Goal: Transaction & Acquisition: Purchase product/service

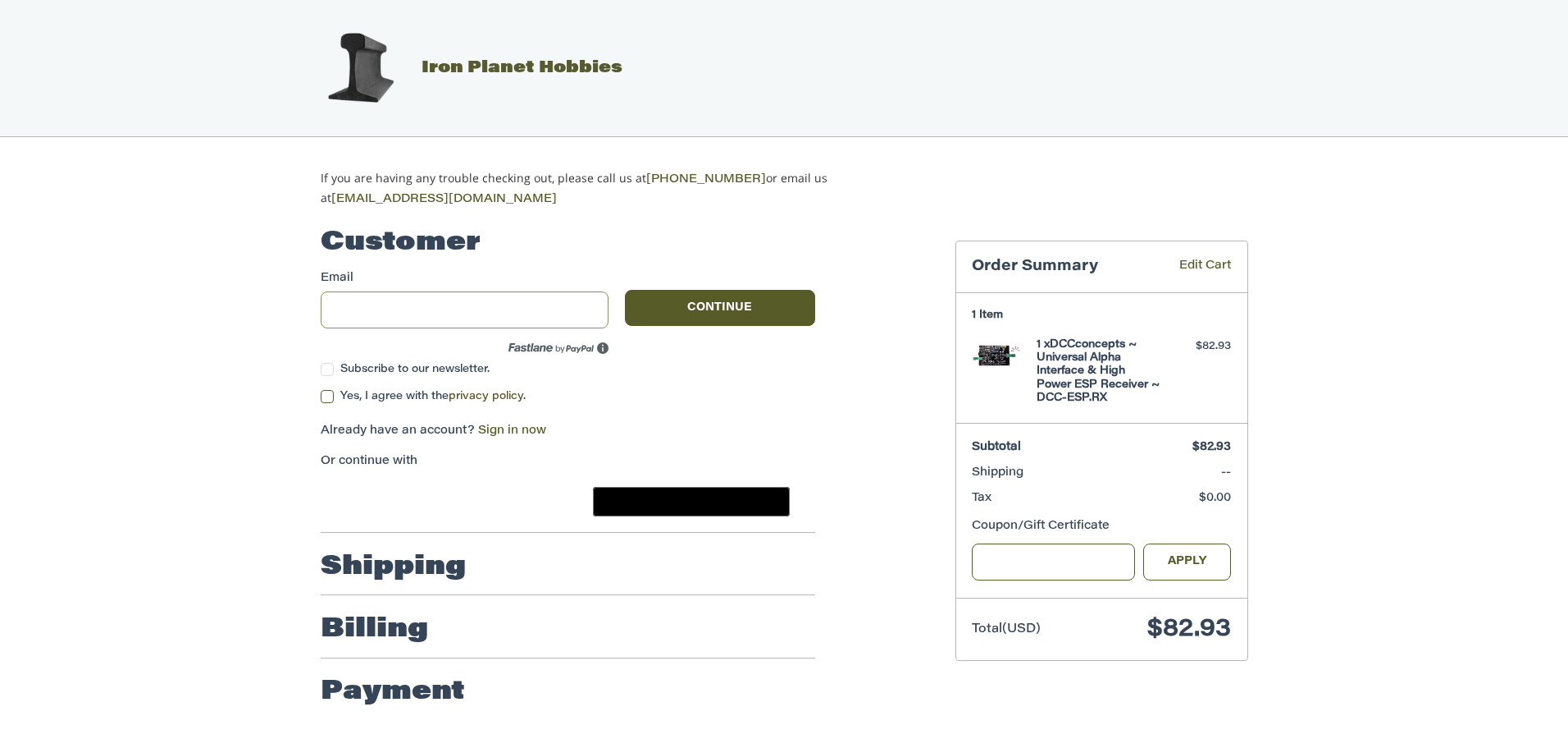
click at [547, 303] on input "Email" at bounding box center [465, 310] width 289 height 37
type input "**********"
click at [332, 393] on label "Yes, I agree with the privacy policy ." at bounding box center [568, 397] width 494 height 13
click at [716, 298] on button "Continue" at bounding box center [720, 308] width 190 height 36
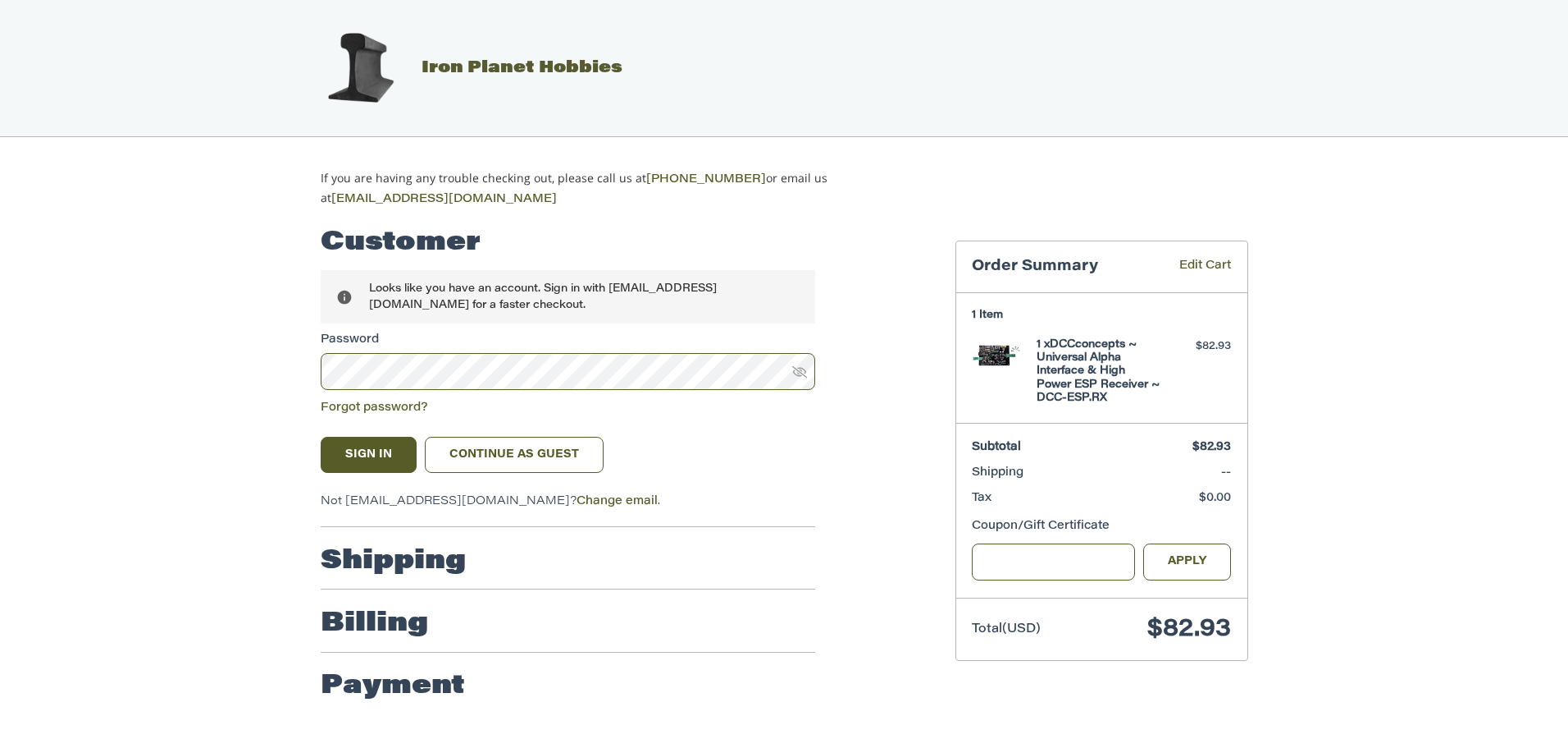
click at [802, 367] on icon at bounding box center [800, 372] width 15 height 12
click at [371, 451] on button "Sign In" at bounding box center [369, 454] width 97 height 36
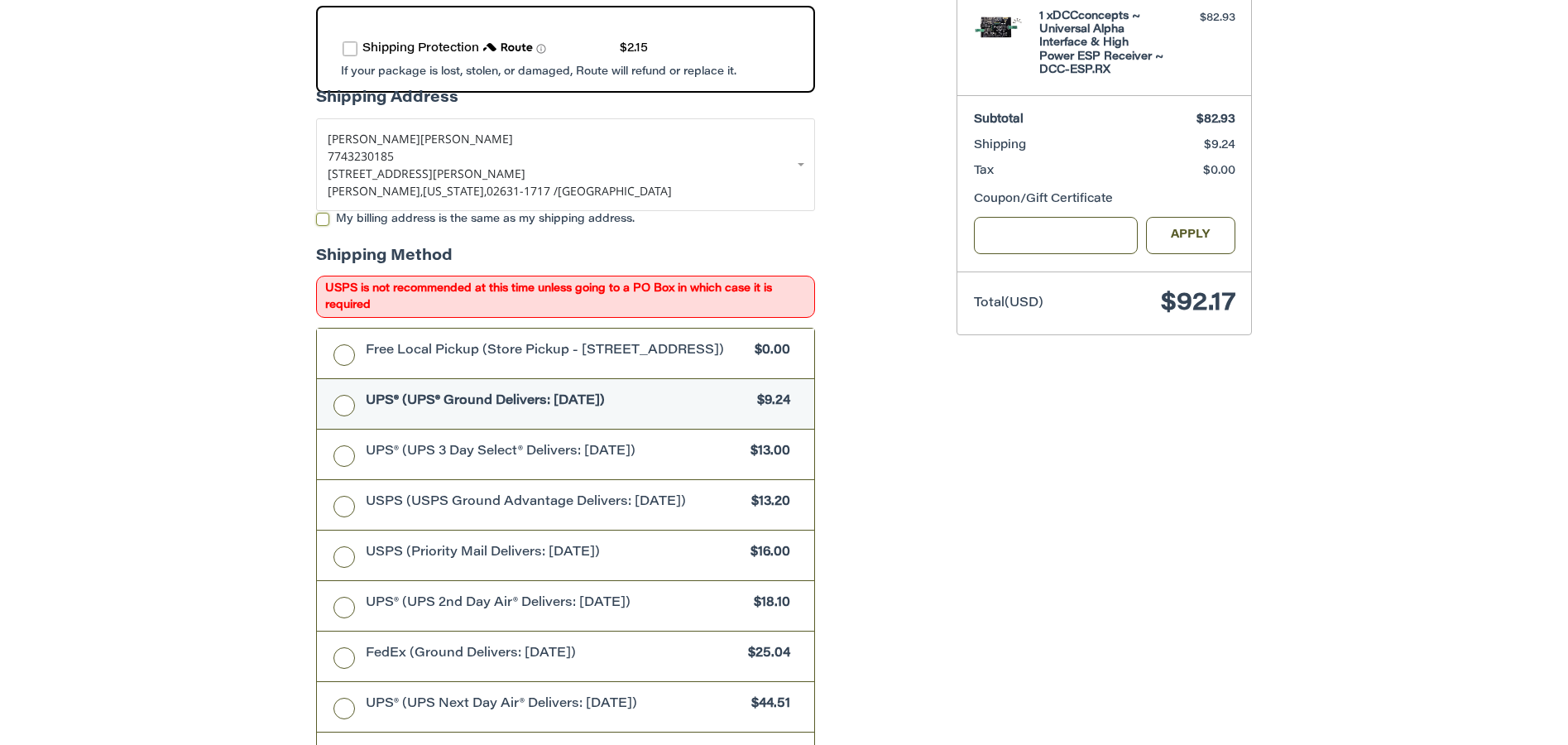
scroll to position [662, 0]
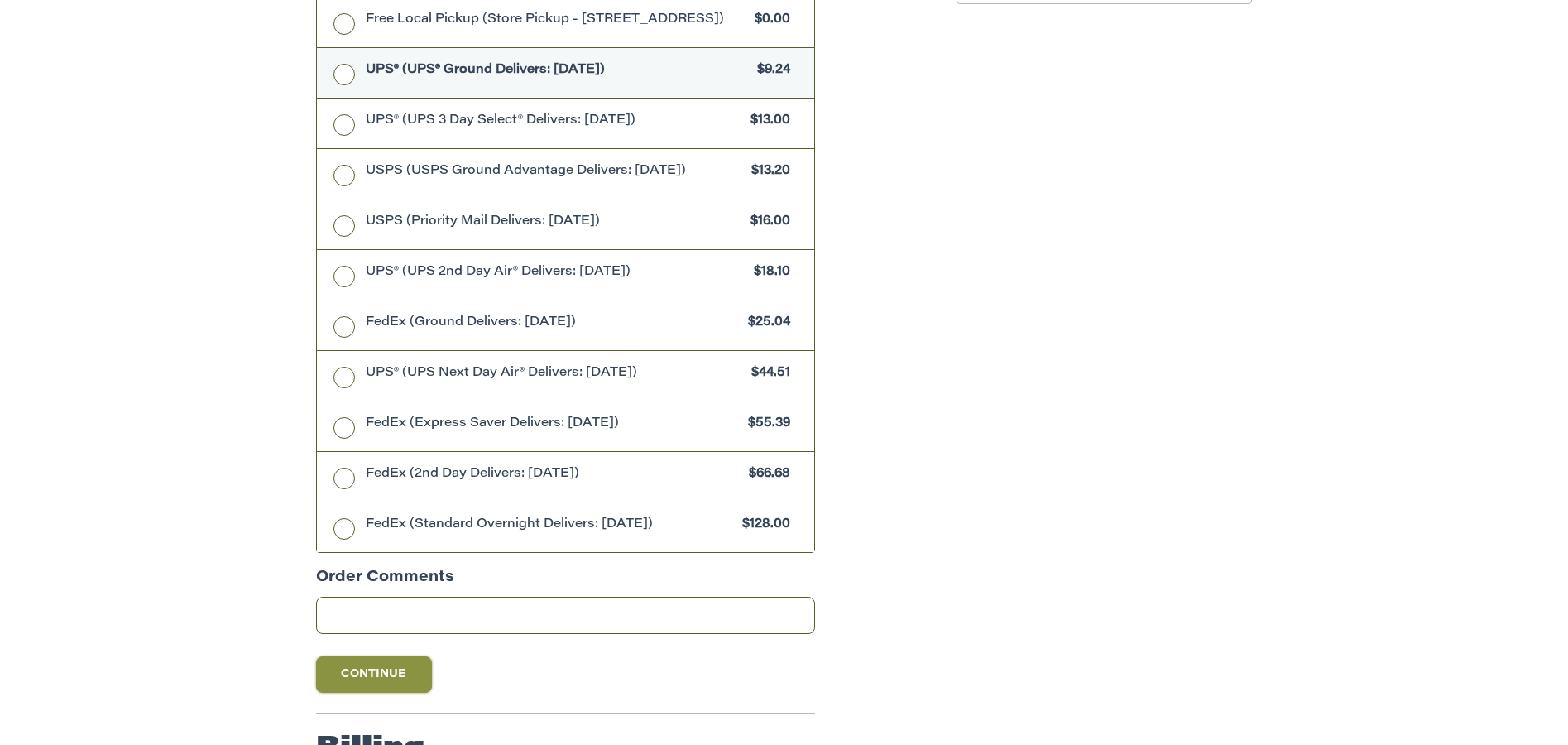
click at [383, 686] on button "Continue" at bounding box center [374, 674] width 116 height 37
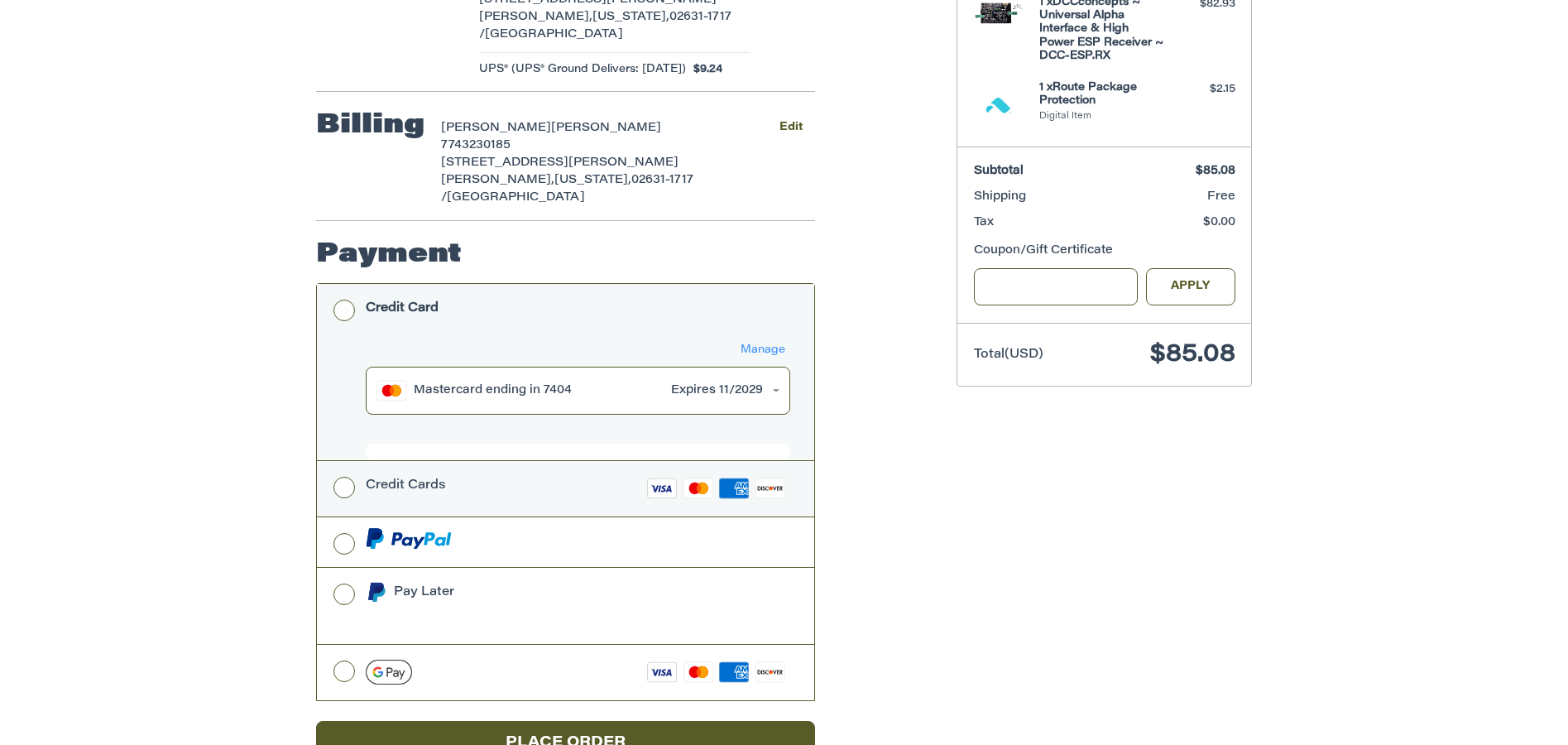
scroll to position [400, 0]
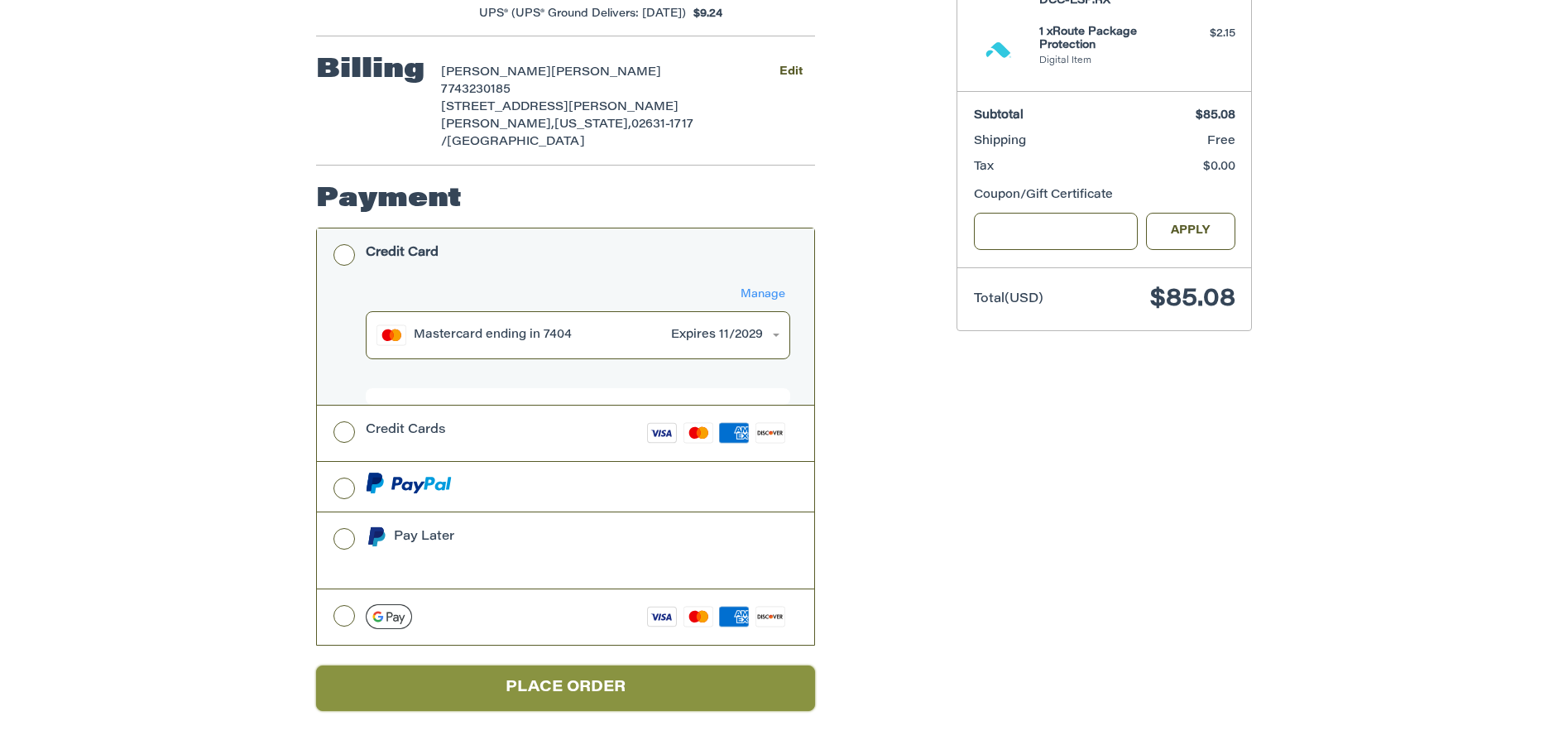
click at [602, 685] on button "Place Order" at bounding box center [565, 688] width 499 height 46
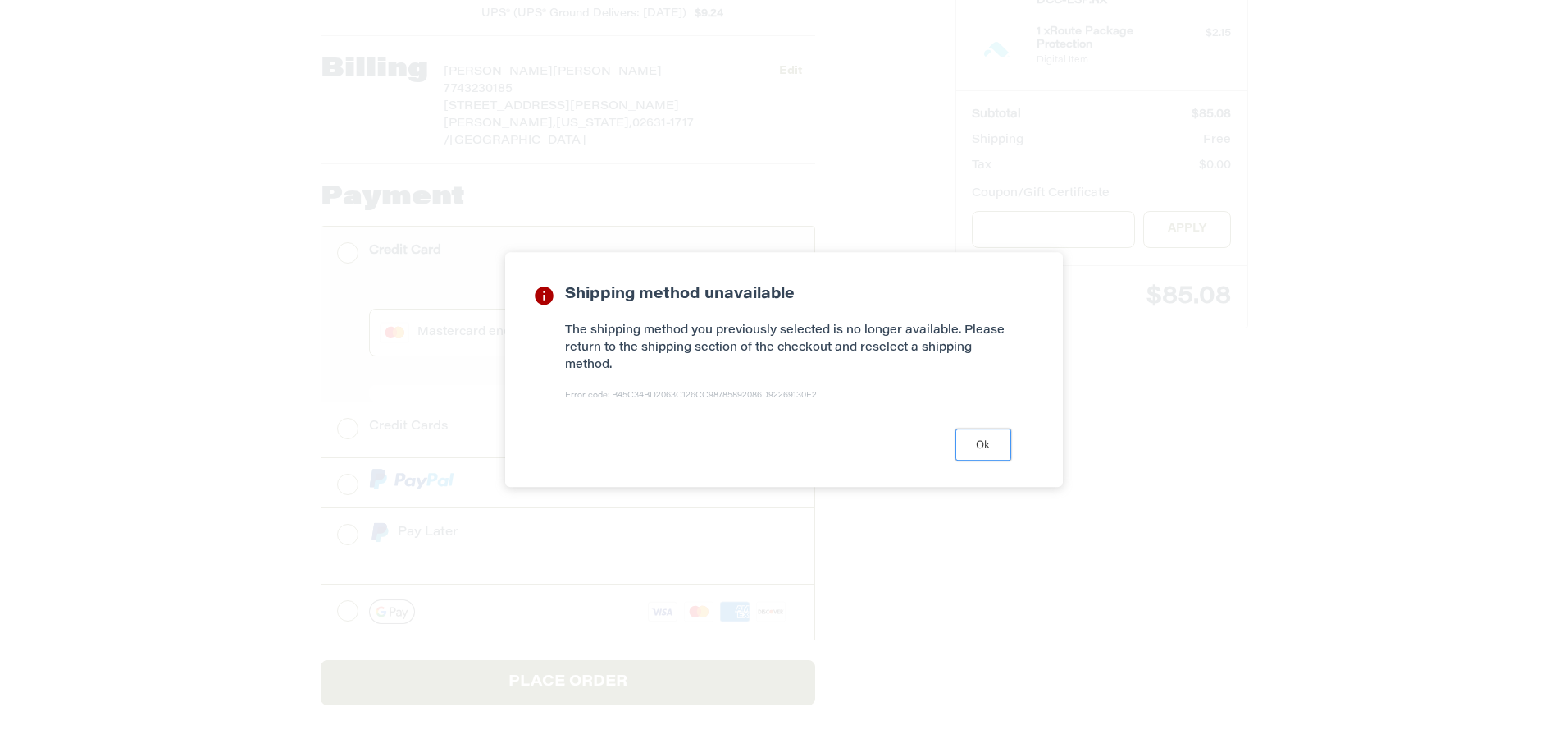
click at [985, 453] on button "Ok" at bounding box center [984, 444] width 56 height 32
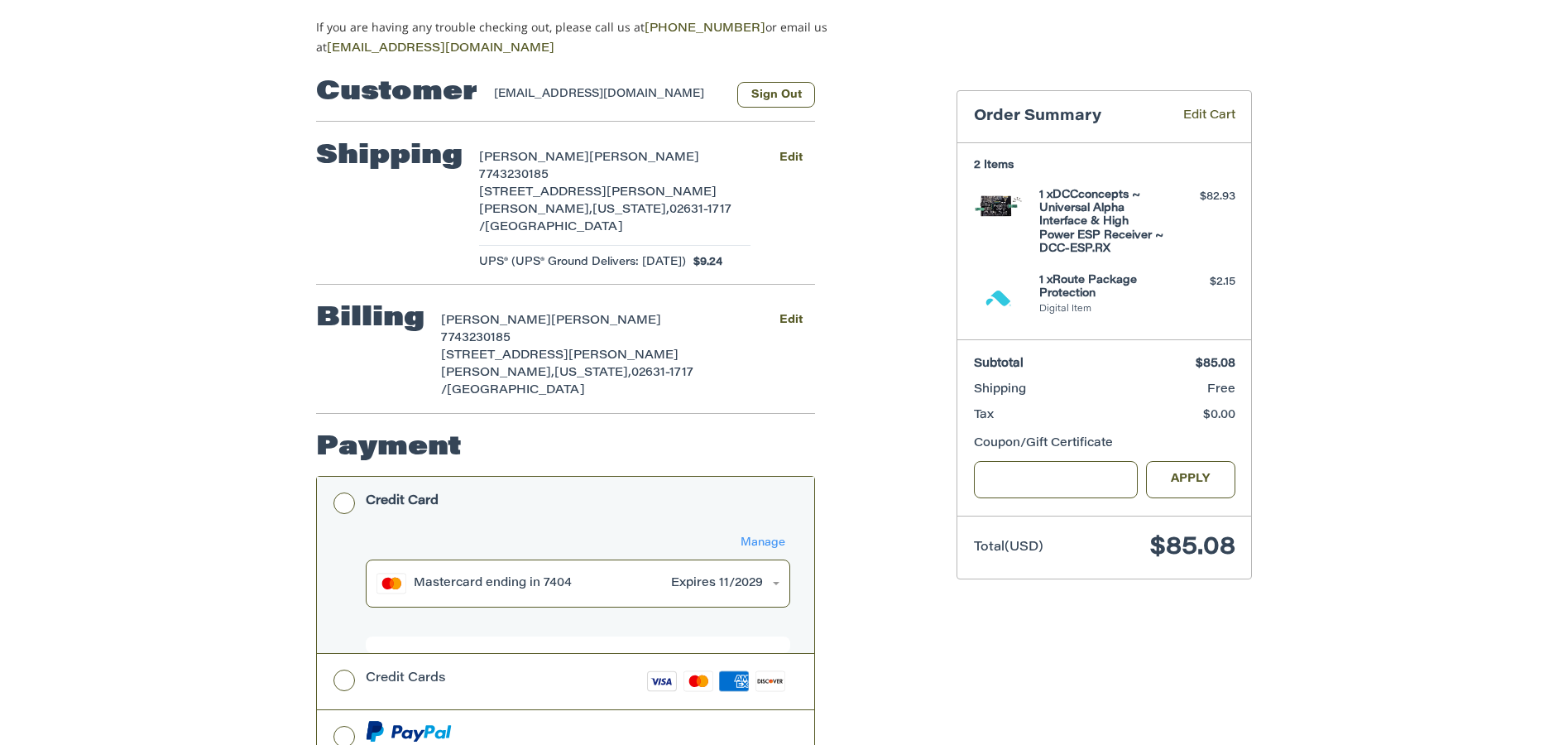
scroll to position [0, 0]
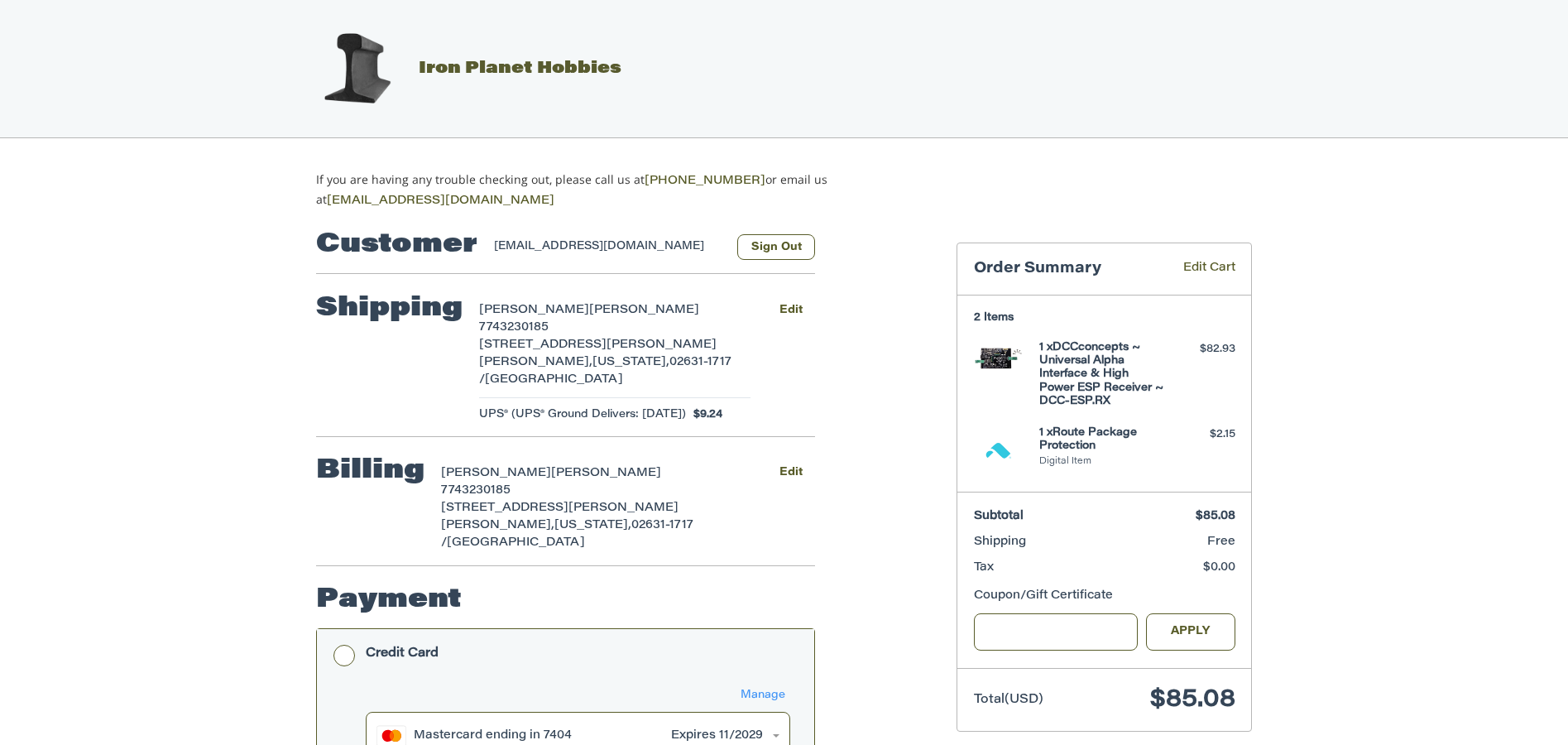
click at [638, 413] on span "UPS® (UPS® Ground Delivers: [DATE])" at bounding box center [583, 414] width 207 height 16
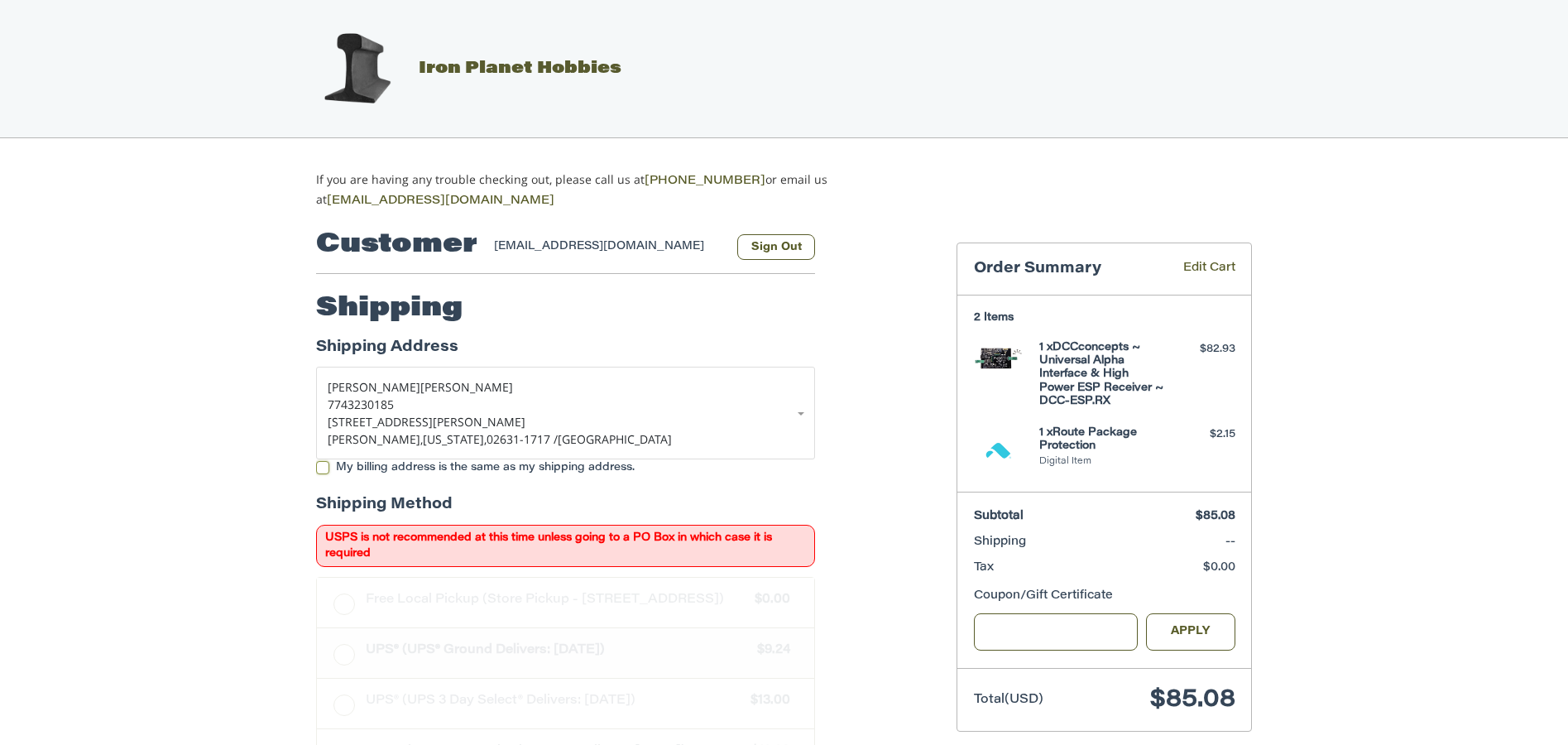
scroll to position [270, 0]
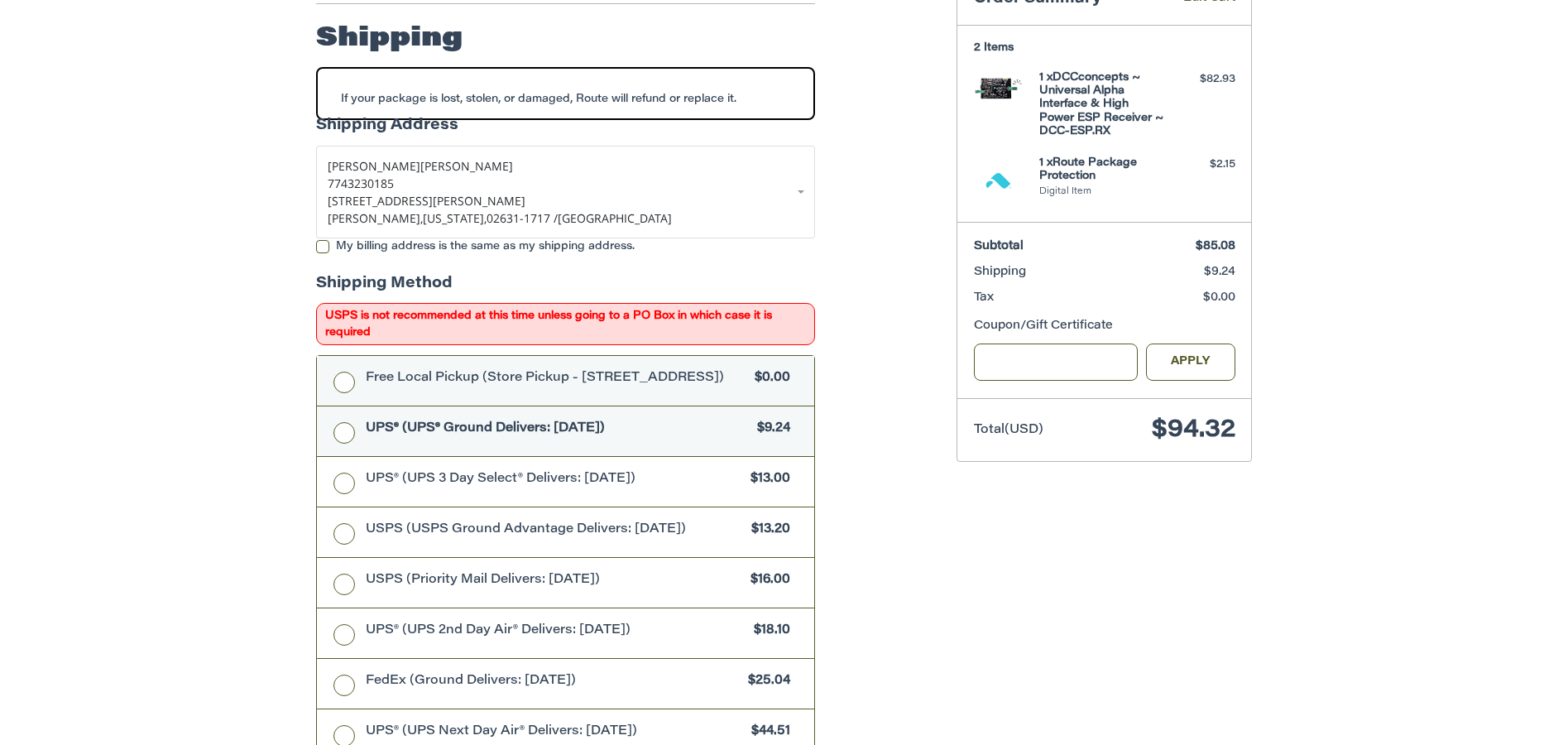
click at [339, 366] on label "Free Local Pickup (Store Pickup - [STREET_ADDRESS]) $0.00" at bounding box center [565, 381] width 497 height 49
click at [343, 442] on label "UPS® (UPS® Ground Delivers: [DATE]) $9.24" at bounding box center [565, 431] width 497 height 49
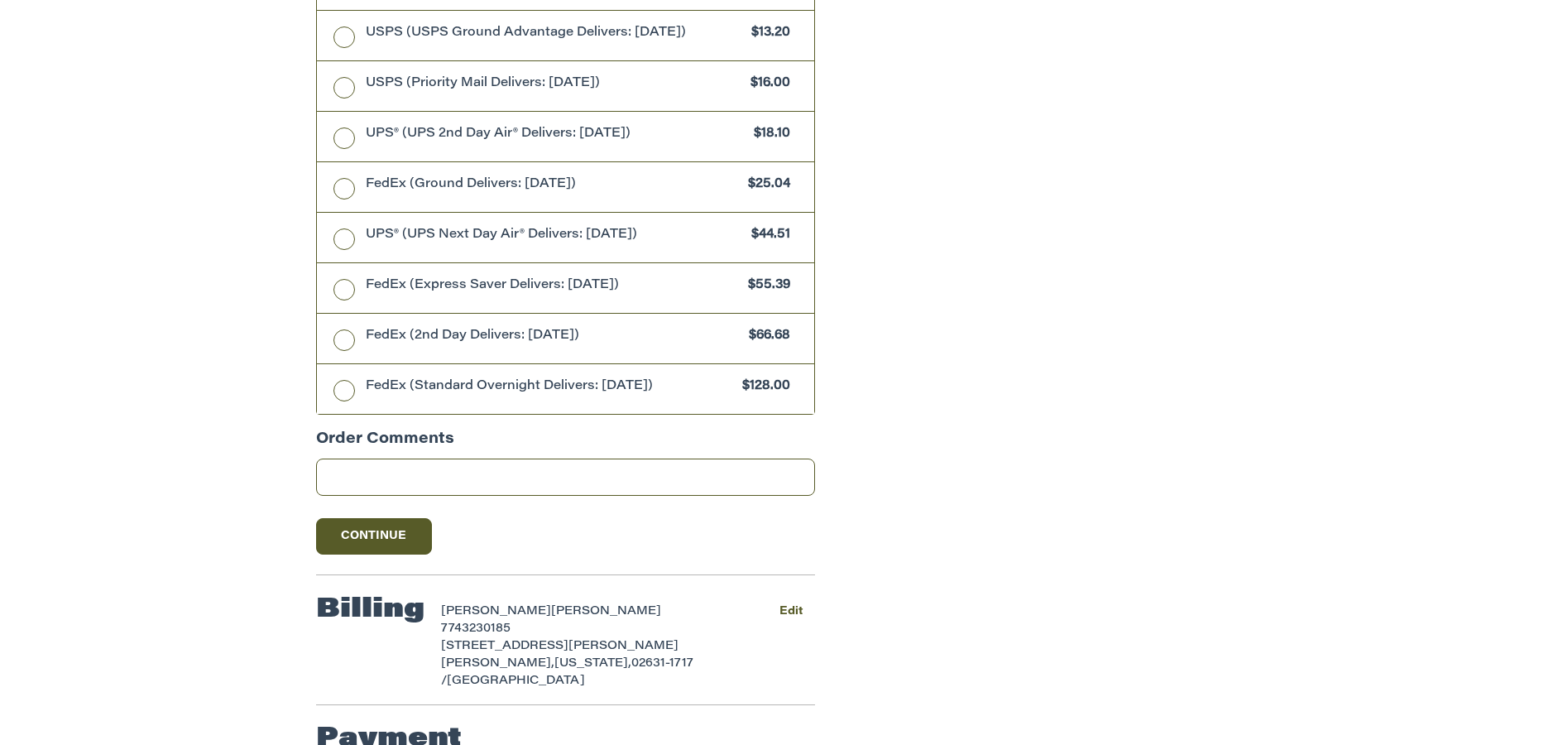
scroll to position [811, 0]
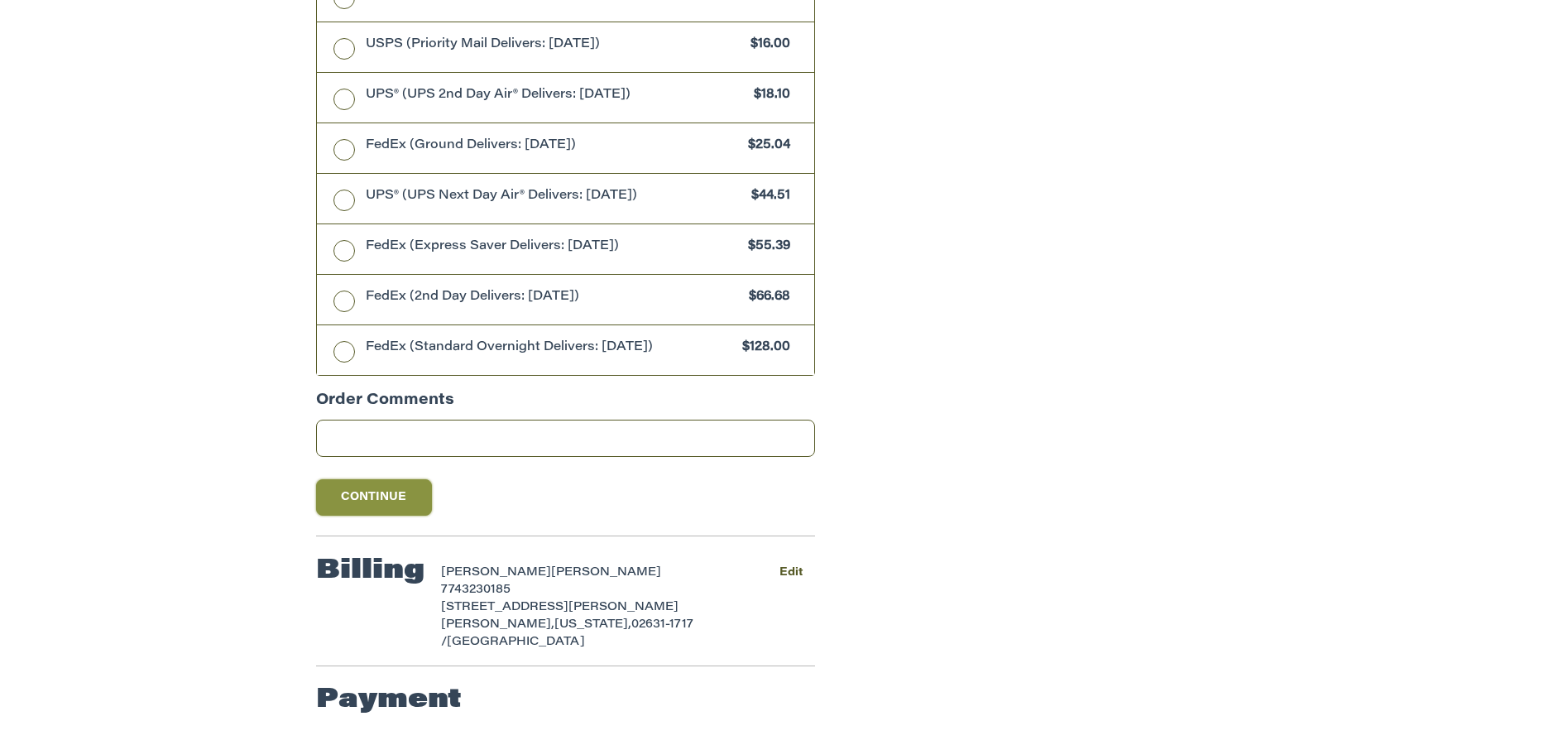
click at [395, 505] on button "Continue" at bounding box center [374, 497] width 116 height 37
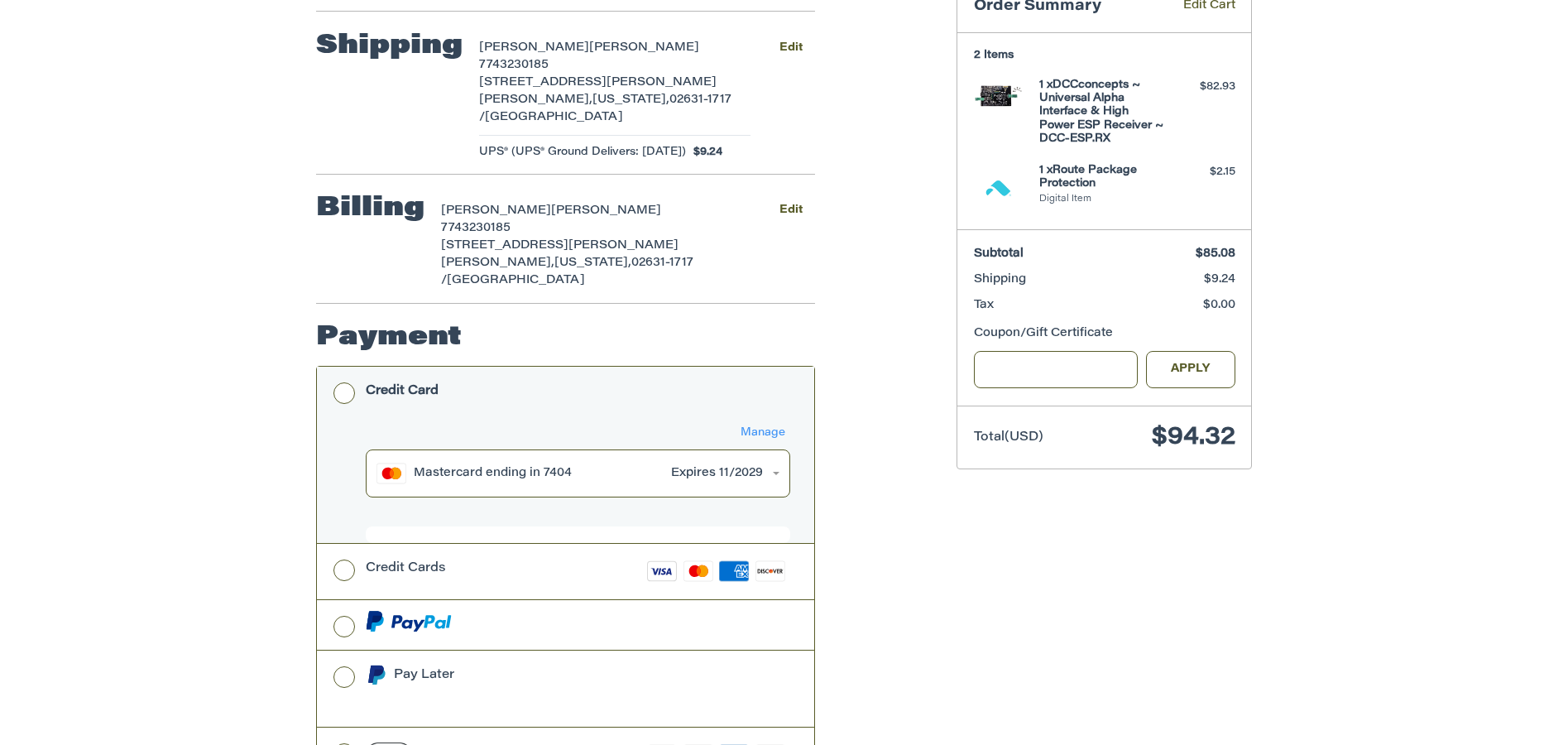
scroll to position [369, 0]
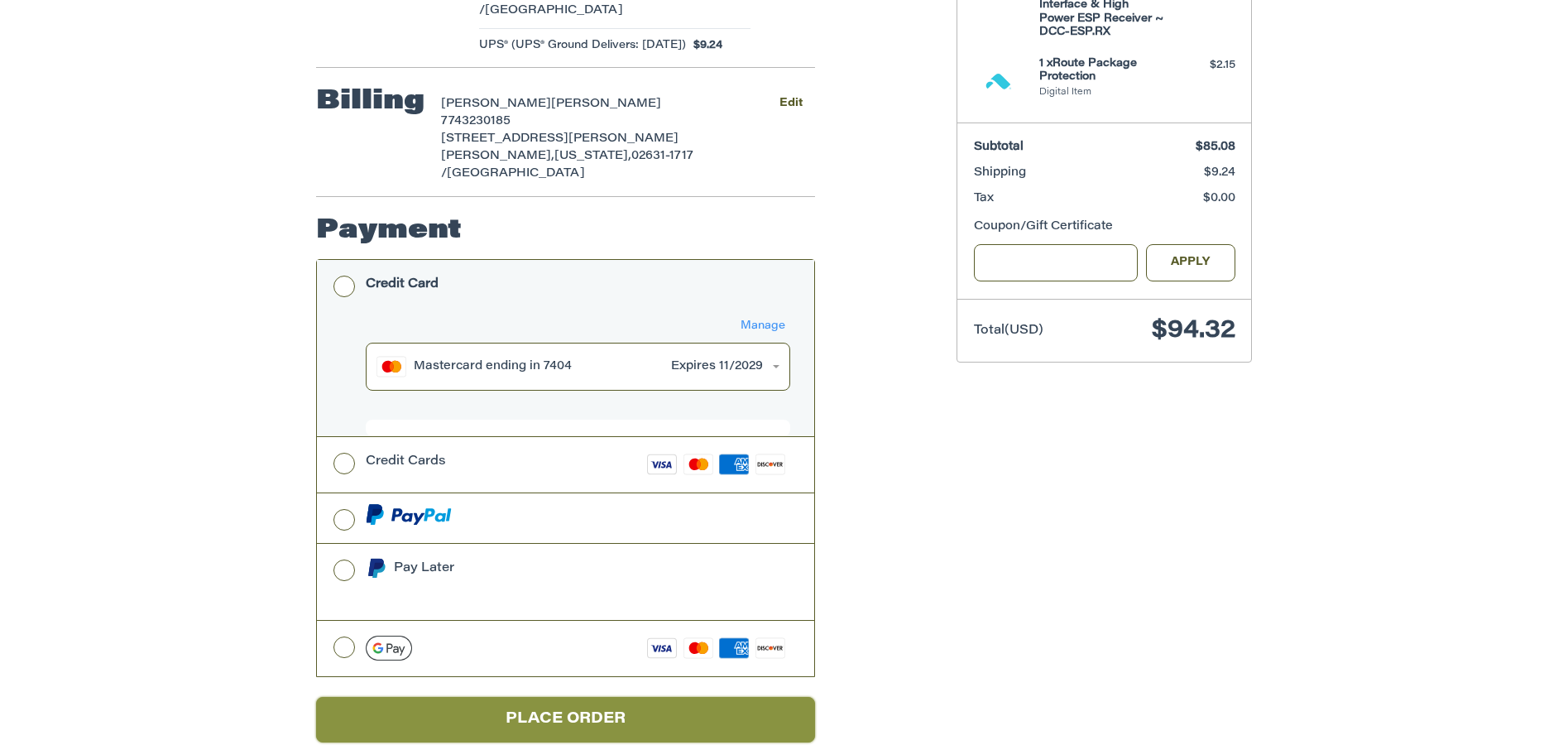
click at [606, 718] on button "Place Order" at bounding box center [565, 720] width 499 height 46
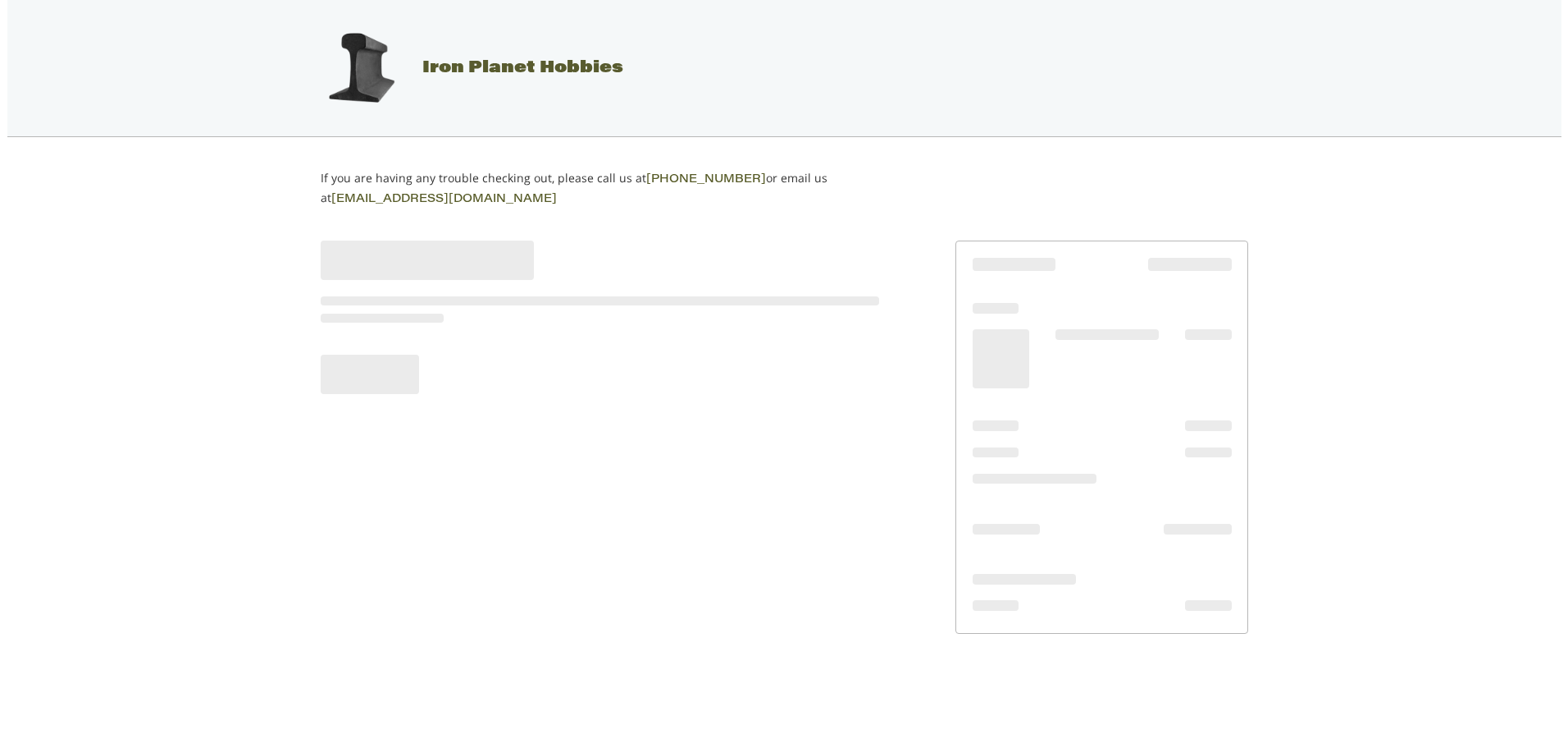
scroll to position [0, 0]
